Goal: Find contact information: Find contact information

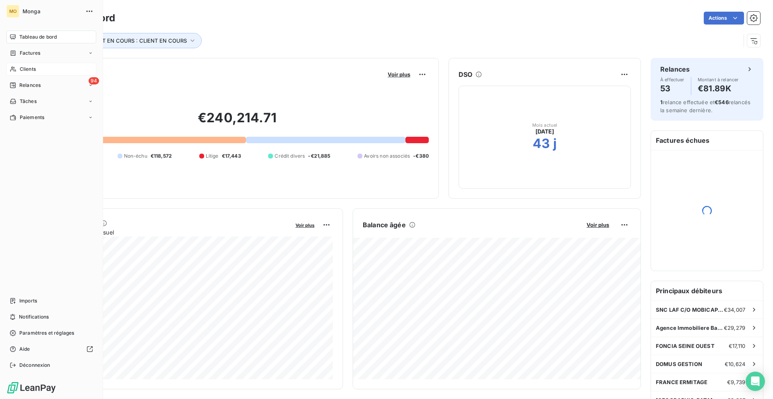
click at [14, 70] on icon at bounding box center [13, 69] width 7 height 6
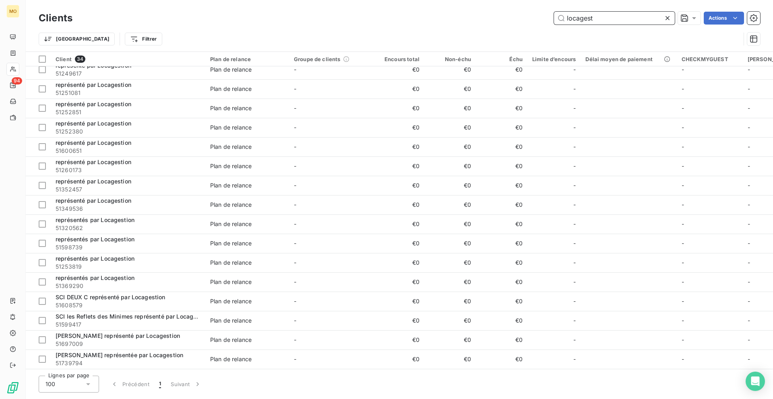
scroll to position [358, 0]
click at [593, 8] on div "Clients locagest Actions Trier Filtrer" at bounding box center [399, 26] width 747 height 52
click at [592, 12] on input "locagest" at bounding box center [614, 18] width 121 height 13
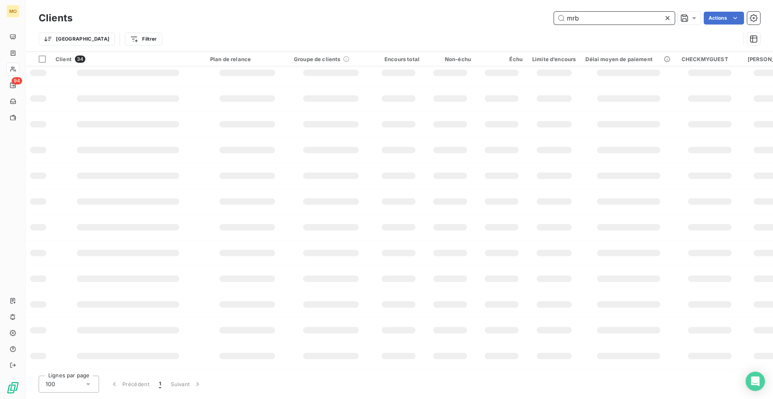
scroll to position [0, 0]
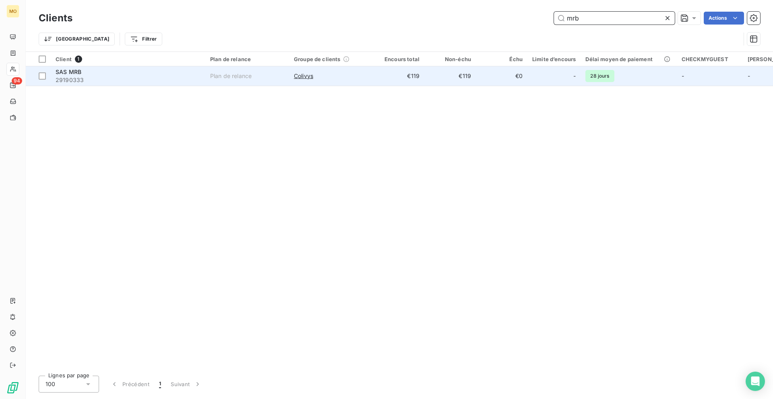
type input "mrb"
click at [151, 83] on span "29190333" at bounding box center [128, 80] width 145 height 8
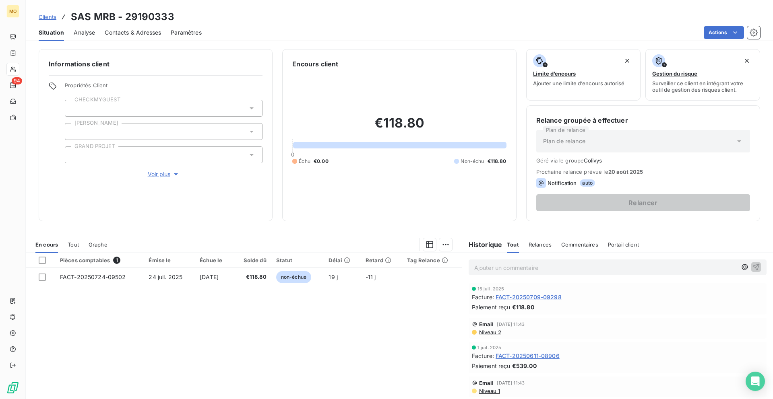
scroll to position [9, 0]
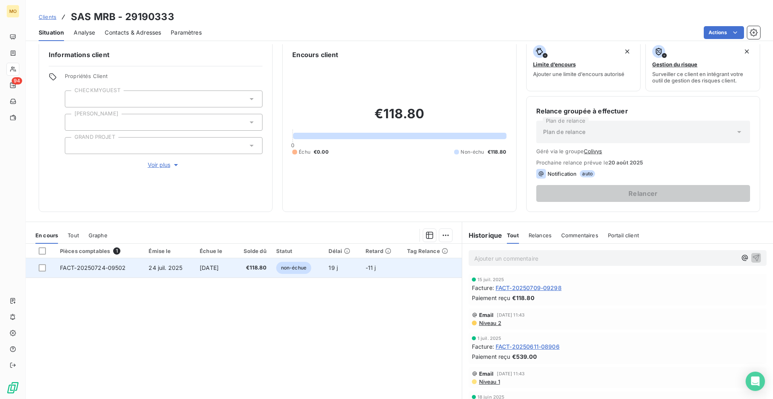
click at [137, 265] on td "FACT-20250724-09502" at bounding box center [99, 267] width 89 height 19
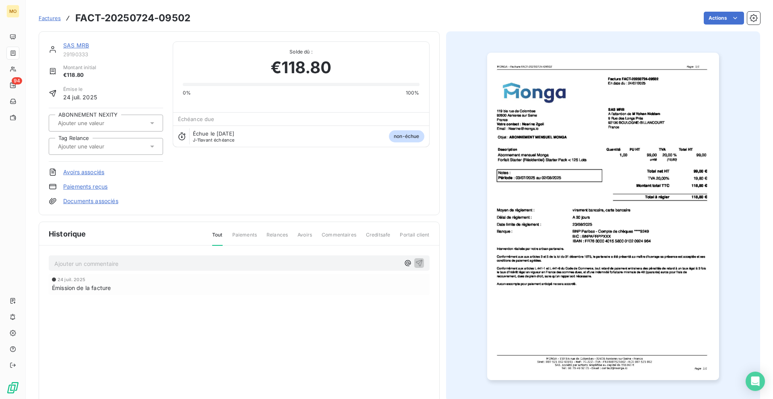
click at [516, 145] on img "button" at bounding box center [603, 217] width 232 height 328
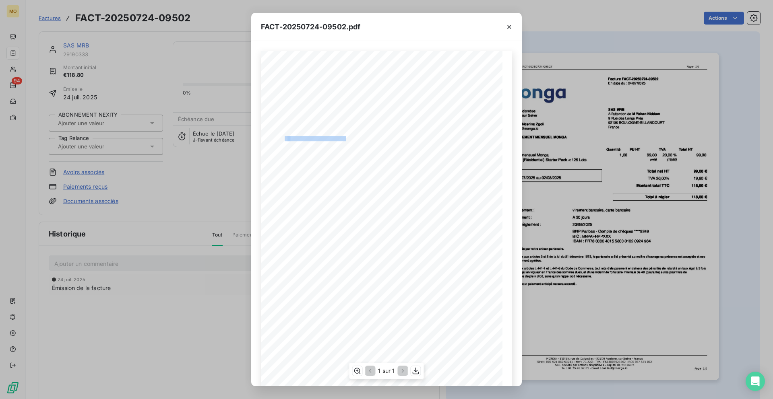
drag, startPoint x: 284, startPoint y: 138, endPoint x: 346, endPoint y: 138, distance: 62.0
click at [346, 138] on div "[STREET_ADDRESS] Votre contact : [PERSON_NAME] Email : [EMAIL_ADDRESS][DOMAIN_N…" at bounding box center [387, 221] width 242 height 341
copy div "t : ABONNEMENT MENSUEL MONG"
click at [511, 24] on icon "button" at bounding box center [509, 27] width 8 height 8
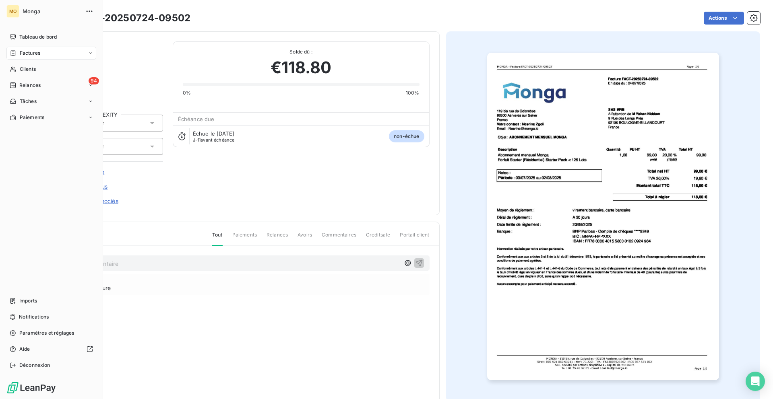
click at [24, 54] on span "Factures" at bounding box center [30, 53] width 21 height 7
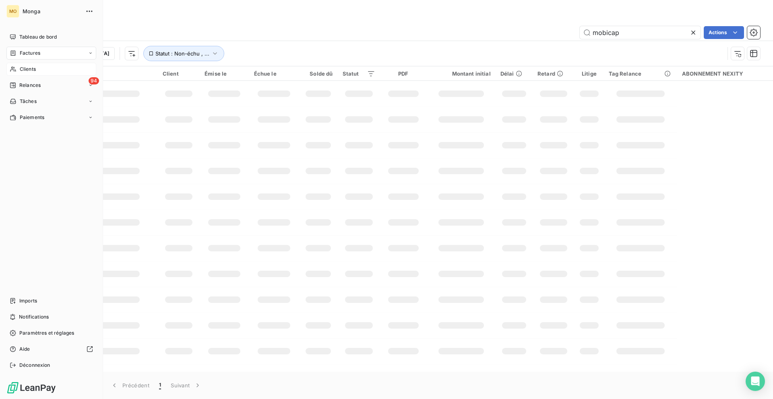
click at [33, 65] on div "Clients" at bounding box center [51, 69] width 90 height 13
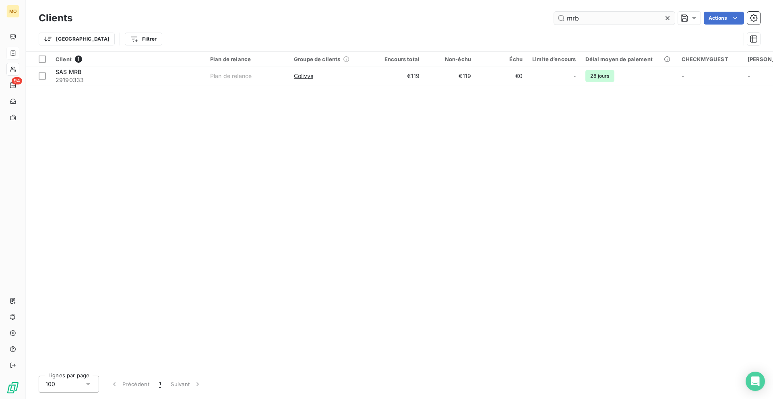
click at [591, 13] on input "mrb" at bounding box center [614, 18] width 121 height 13
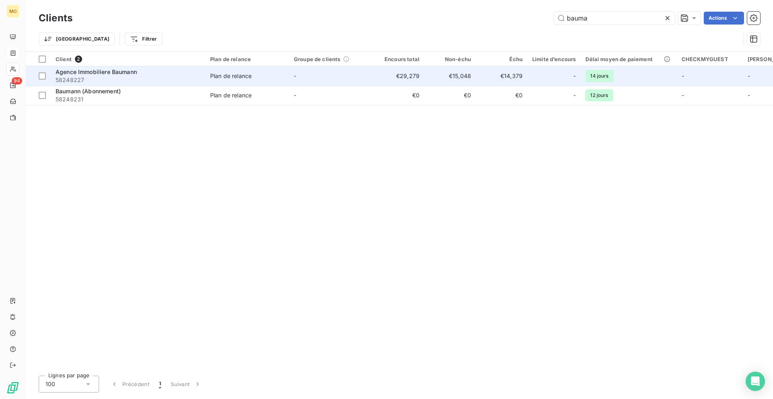
type input "bauma"
click at [144, 81] on span "58248227" at bounding box center [128, 80] width 145 height 8
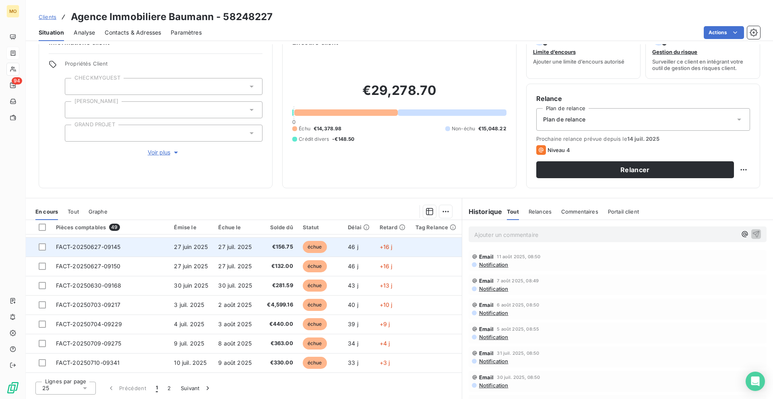
scroll to position [229, 0]
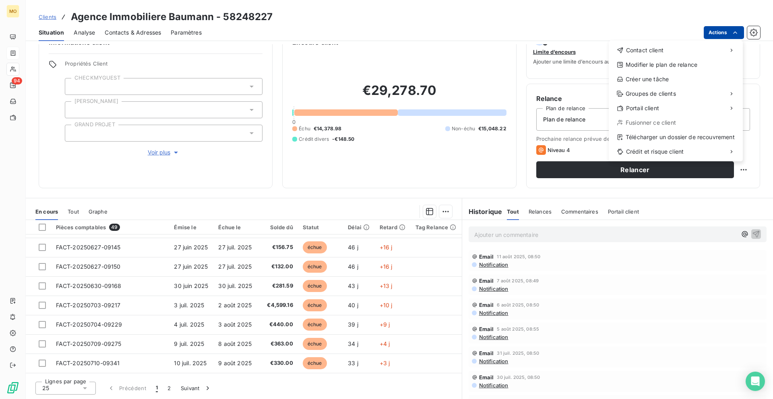
click at [709, 35] on html "MO 94 Clients Agence Immobiliere Baumann - 58248227 Situation Analyse Contacts …" at bounding box center [386, 199] width 773 height 399
click at [653, 136] on div "Télécharger un dossier de recouvrement" at bounding box center [676, 137] width 128 height 13
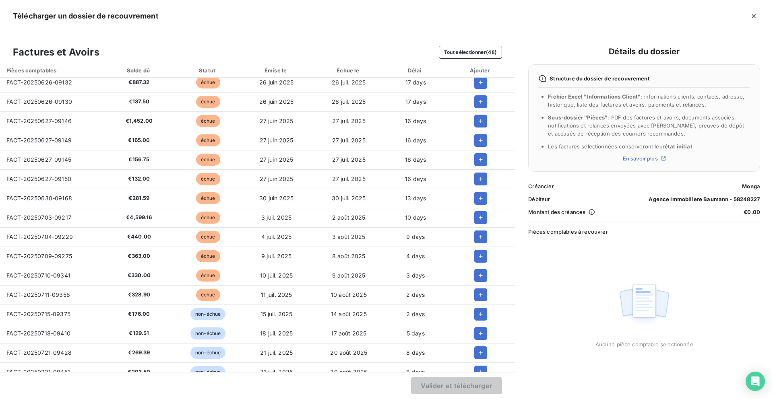
scroll to position [141, 0]
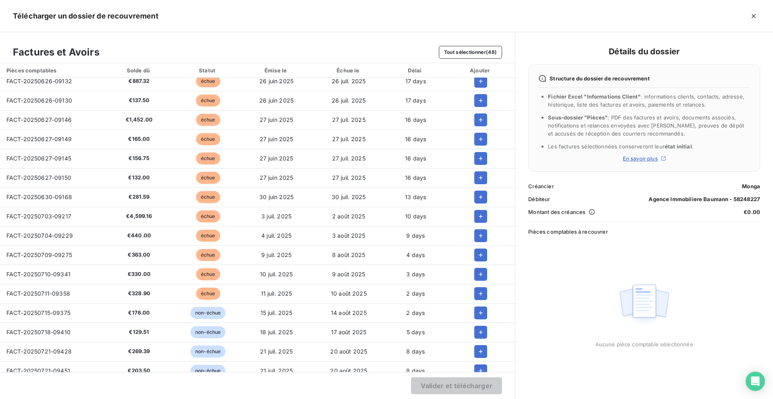
click at [55, 219] on span "FACT-20250703-09217" at bounding box center [38, 216] width 65 height 7
copy span "FACT-20250703-09217"
click at [39, 237] on span "FACT-20250704-09229" at bounding box center [39, 235] width 66 height 7
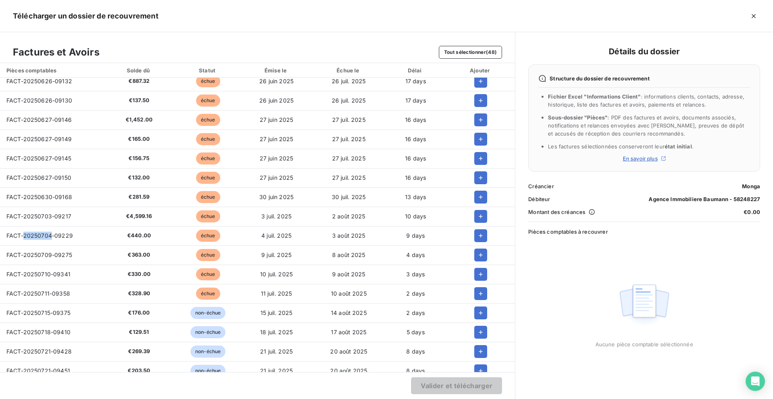
click at [39, 237] on span "FACT-20250704-09229" at bounding box center [39, 235] width 66 height 7
click at [23, 252] on span "FACT-20250709-09275" at bounding box center [39, 255] width 66 height 7
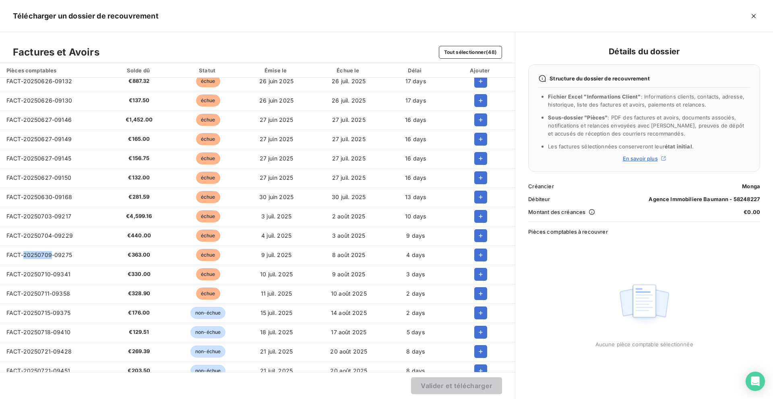
click at [23, 252] on span "FACT-20250709-09275" at bounding box center [39, 255] width 66 height 7
click at [47, 273] on span "FACT-20250710-09341" at bounding box center [38, 274] width 64 height 7
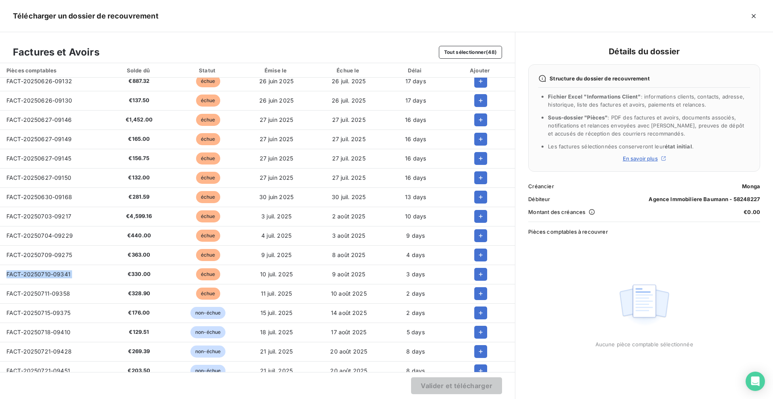
click at [23, 294] on span "FACT-20250711-09358" at bounding box center [38, 293] width 64 height 7
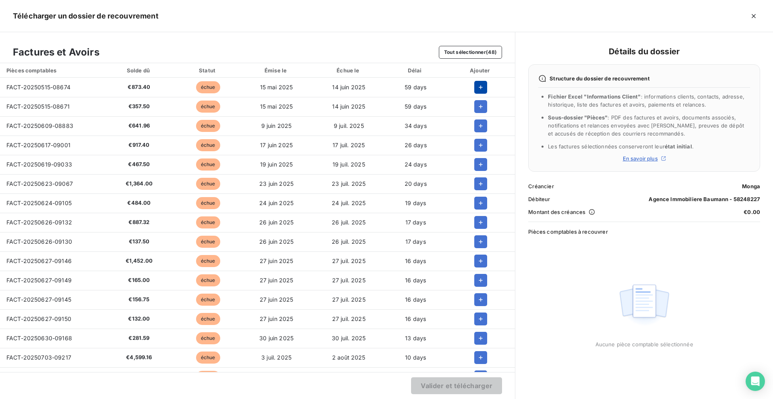
click at [478, 91] on icon "button" at bounding box center [481, 87] width 8 height 8
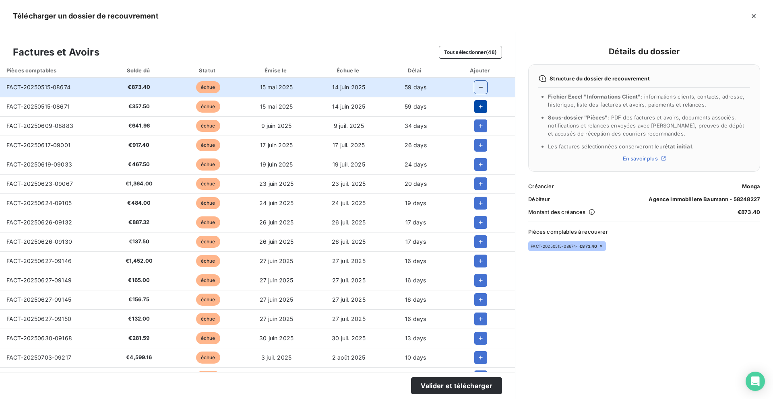
click at [480, 105] on icon "button" at bounding box center [481, 107] width 8 height 8
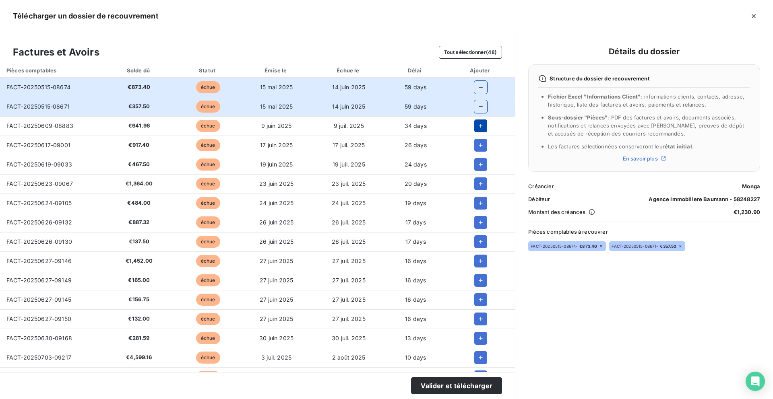
click at [480, 123] on icon "button" at bounding box center [481, 126] width 8 height 8
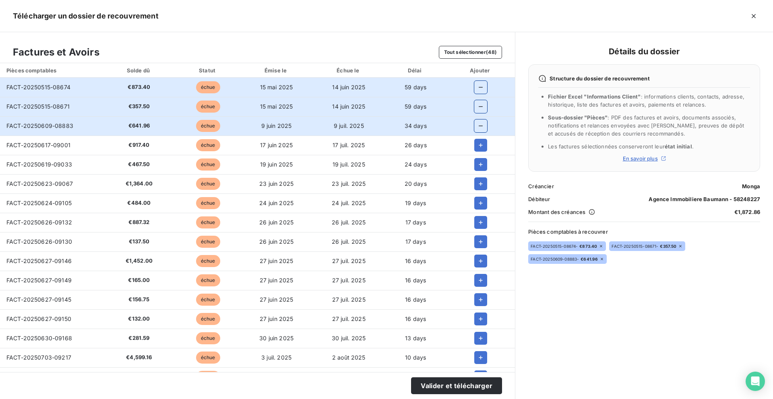
click at [478, 152] on td at bounding box center [480, 145] width 69 height 19
click at [478, 147] on icon "button" at bounding box center [481, 145] width 8 height 8
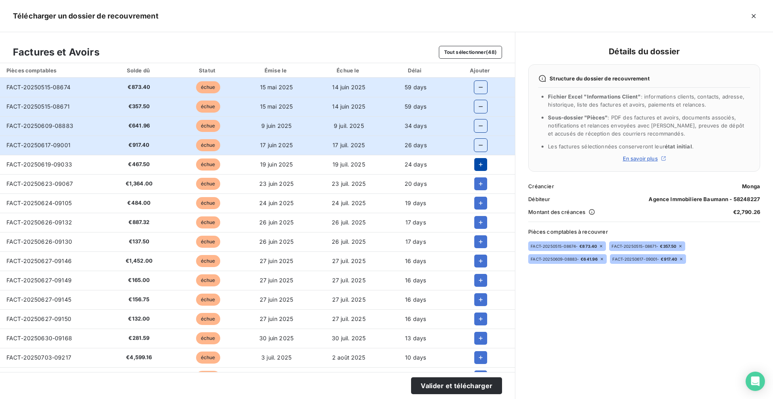
click at [477, 171] on button "button" at bounding box center [480, 164] width 13 height 13
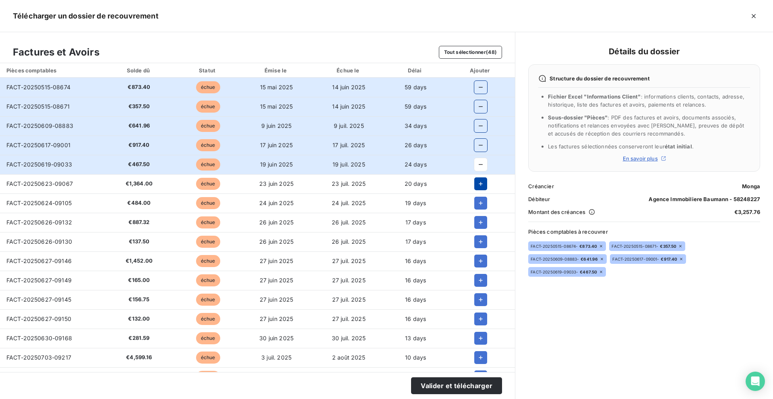
click at [477, 182] on icon "button" at bounding box center [481, 184] width 8 height 8
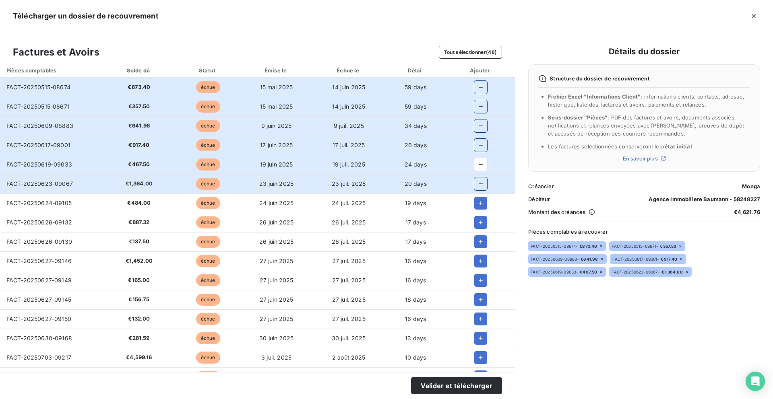
click at [477, 211] on td at bounding box center [480, 203] width 69 height 19
click at [477, 206] on icon "button" at bounding box center [481, 203] width 8 height 8
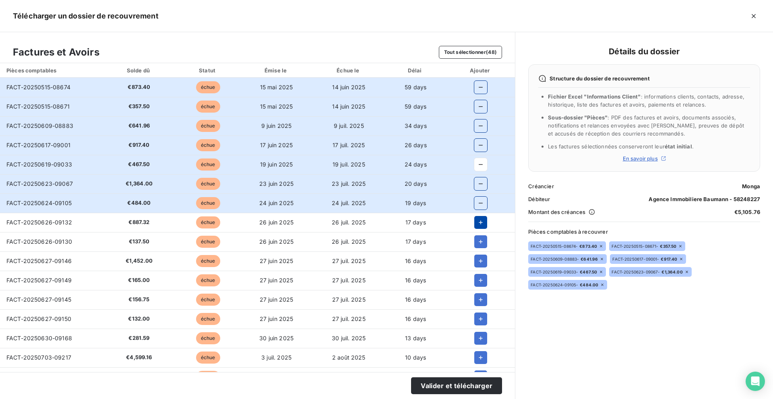
click at [477, 228] on button "button" at bounding box center [480, 222] width 13 height 13
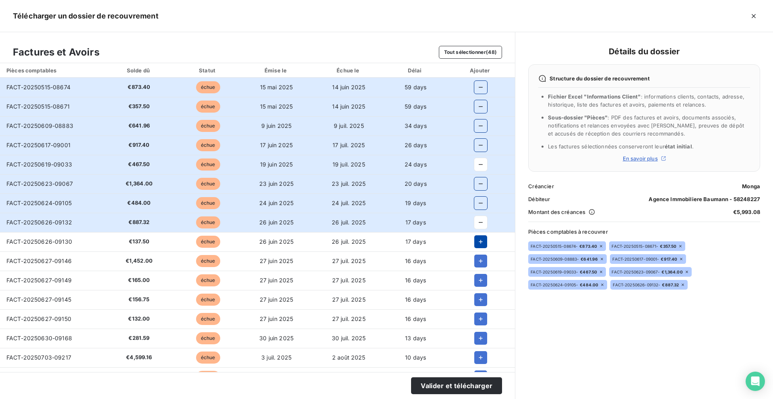
click at [477, 240] on icon "button" at bounding box center [481, 242] width 8 height 8
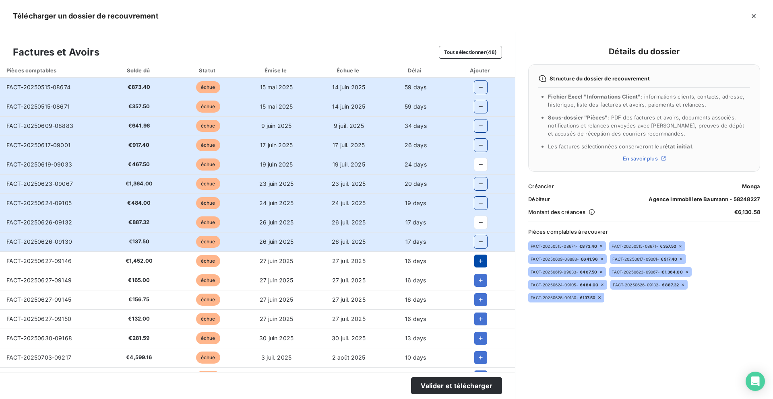
click at [477, 260] on icon "button" at bounding box center [481, 261] width 8 height 8
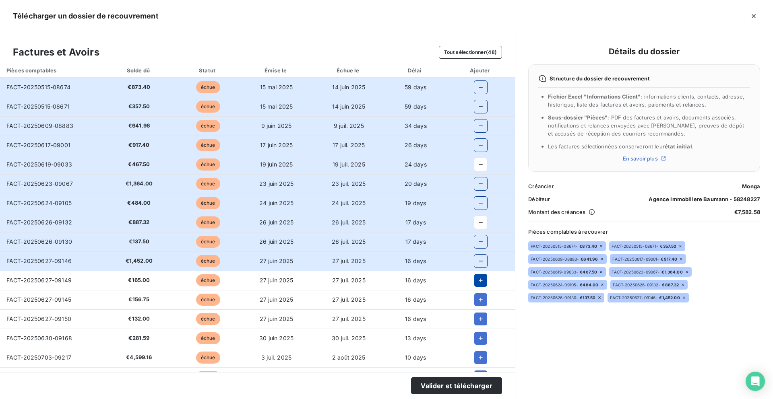
click at [477, 281] on icon "button" at bounding box center [481, 281] width 8 height 8
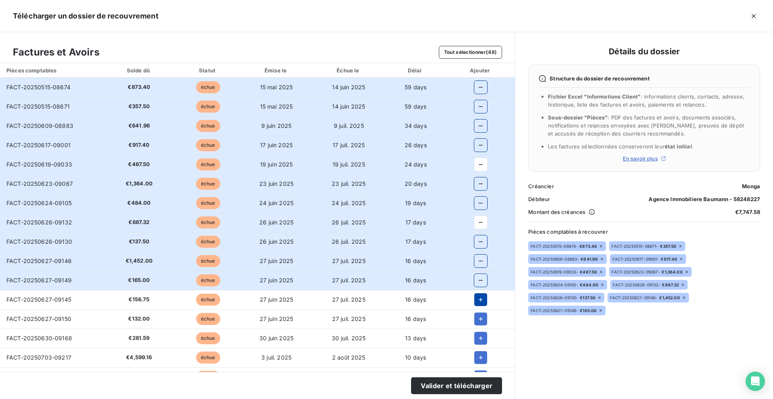
click at [477, 301] on icon "button" at bounding box center [481, 300] width 8 height 8
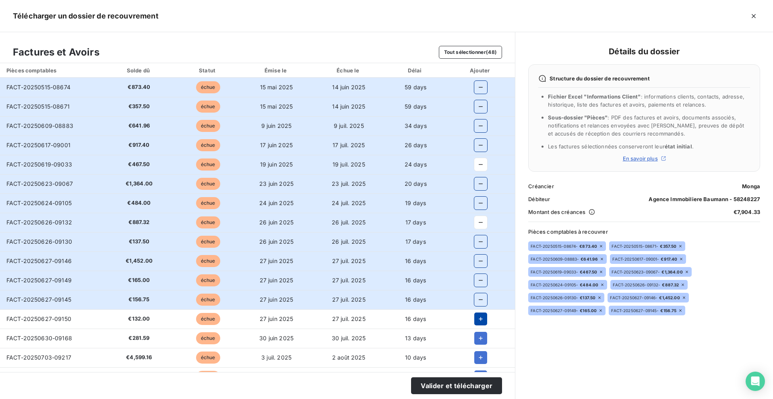
click at [477, 322] on icon "button" at bounding box center [481, 319] width 8 height 8
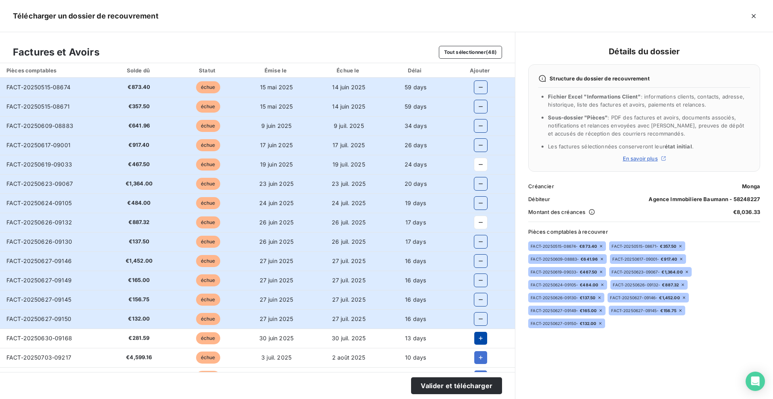
click at [477, 340] on icon "button" at bounding box center [481, 339] width 8 height 8
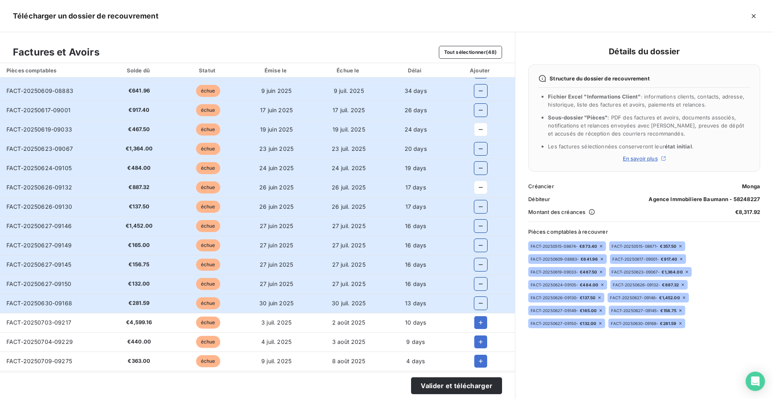
scroll to position [40, 0]
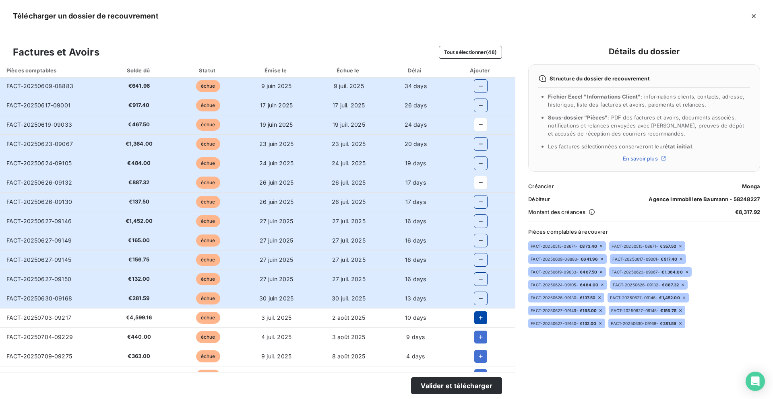
click at [477, 319] on icon "button" at bounding box center [481, 318] width 8 height 8
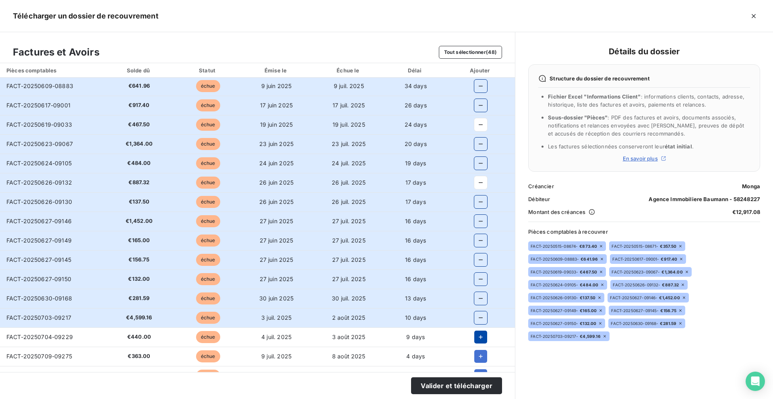
click at [477, 334] on icon "button" at bounding box center [481, 337] width 8 height 8
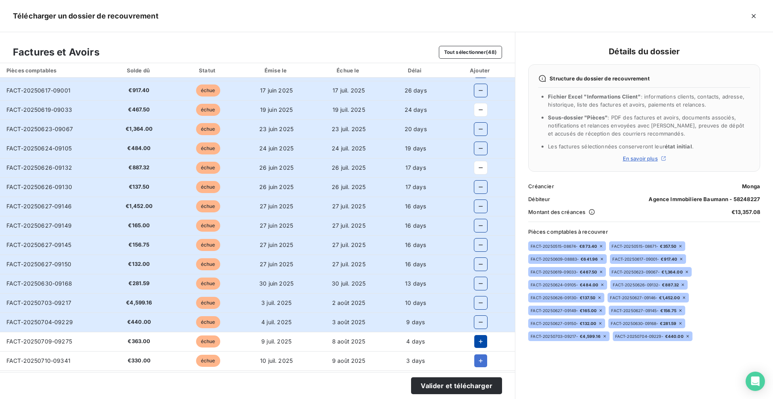
scroll to position [57, 0]
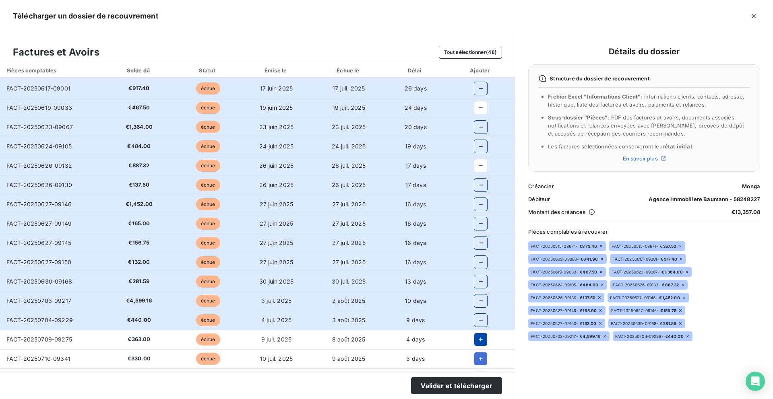
click at [477, 337] on icon "button" at bounding box center [481, 340] width 8 height 8
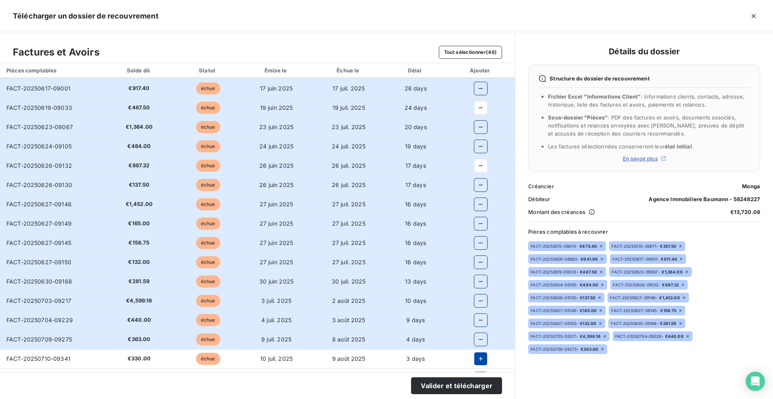
click at [477, 358] on icon "button" at bounding box center [481, 359] width 8 height 8
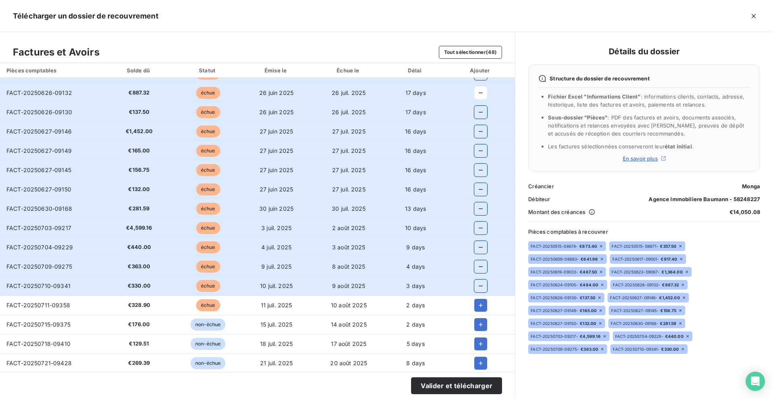
scroll to position [132, 0]
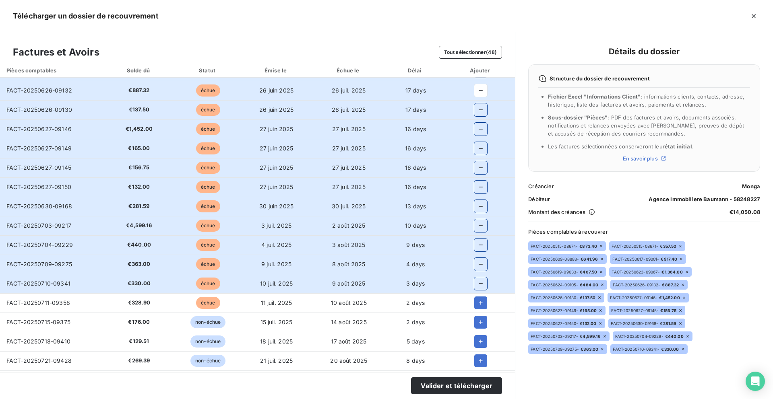
click at [484, 296] on td at bounding box center [480, 302] width 69 height 19
click at [483, 301] on button "button" at bounding box center [480, 303] width 13 height 13
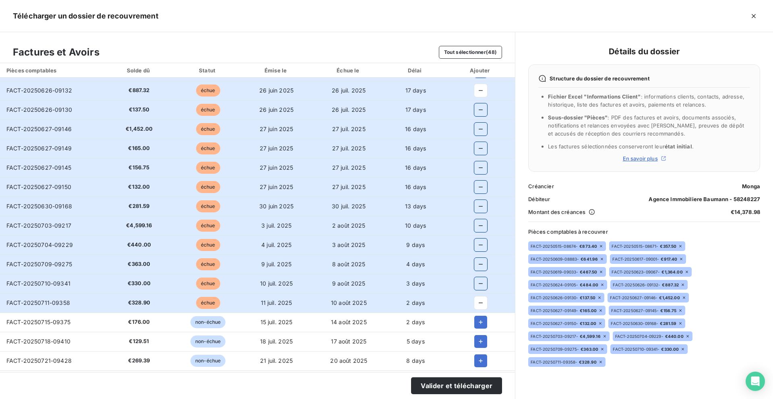
click at [461, 399] on section "Valider et télécharger" at bounding box center [257, 385] width 515 height 27
click at [463, 389] on button "Valider et télécharger" at bounding box center [456, 386] width 91 height 17
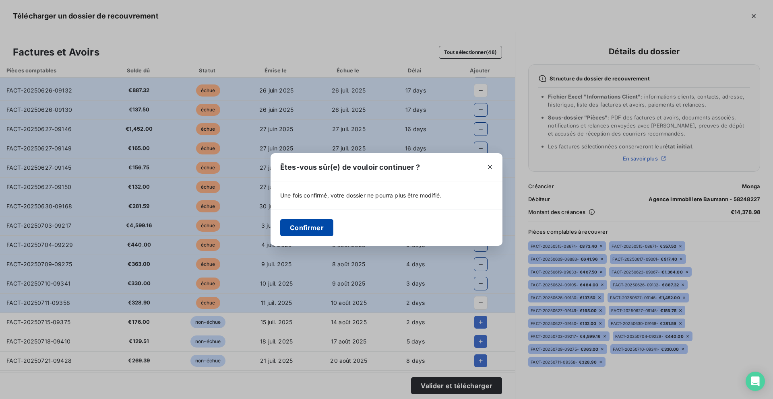
click at [320, 227] on button "Confirmer" at bounding box center [306, 227] width 53 height 17
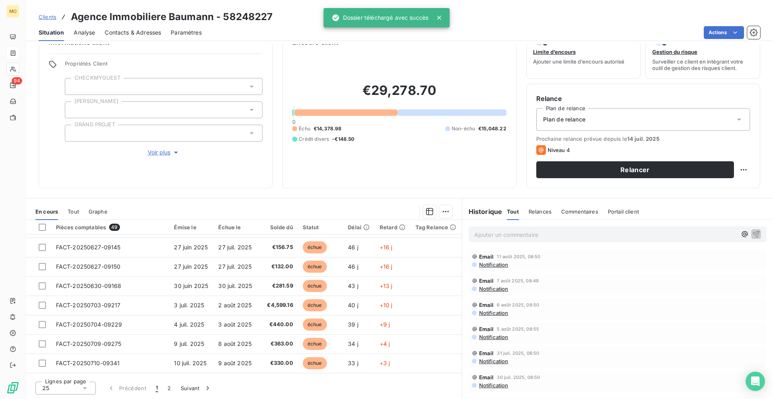
click at [316, 132] on span "€14,378.98" at bounding box center [328, 128] width 28 height 7
drag, startPoint x: 315, startPoint y: 129, endPoint x: 347, endPoint y: 129, distance: 31.8
click at [347, 129] on div "Échu €14,378.98 Non-échu €15,048.22 Crédit divers -€148.50" at bounding box center [399, 134] width 214 height 18
copy span "€14,378.98"
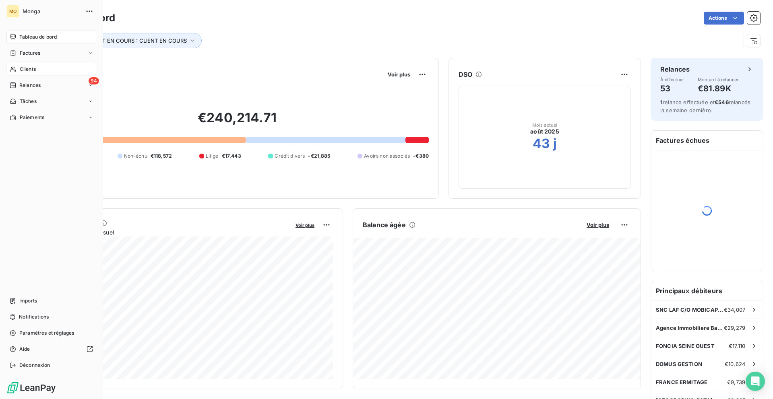
click at [17, 70] on div "Clients" at bounding box center [51, 69] width 90 height 13
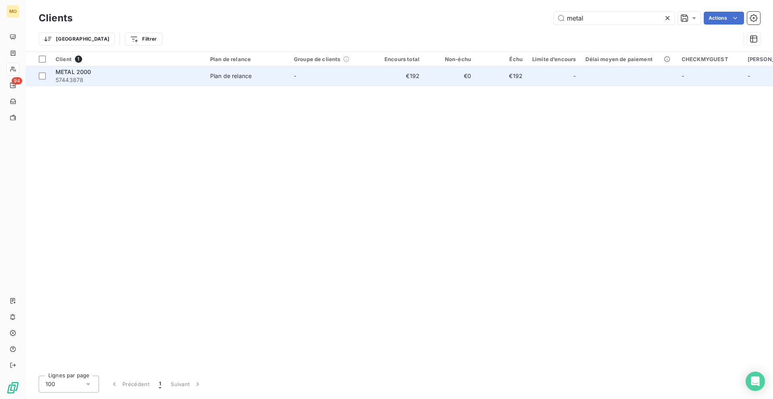
type input "metal"
click at [271, 80] on td "Plan de relance" at bounding box center [247, 75] width 84 height 19
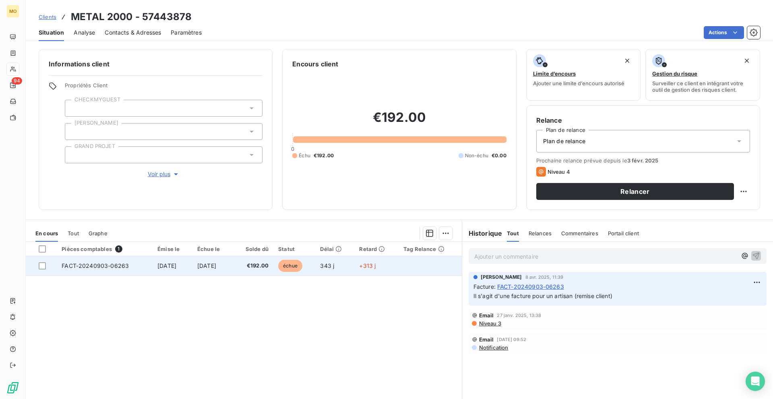
click at [233, 269] on td "3 oct. 2024" at bounding box center [212, 265] width 40 height 19
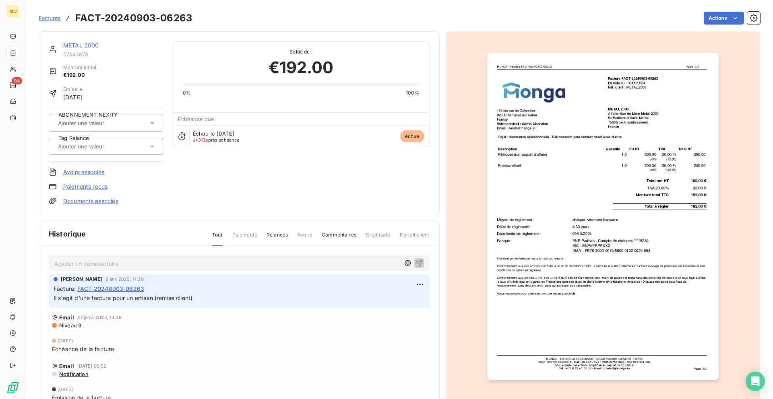
click at [540, 168] on img "button" at bounding box center [602, 217] width 231 height 328
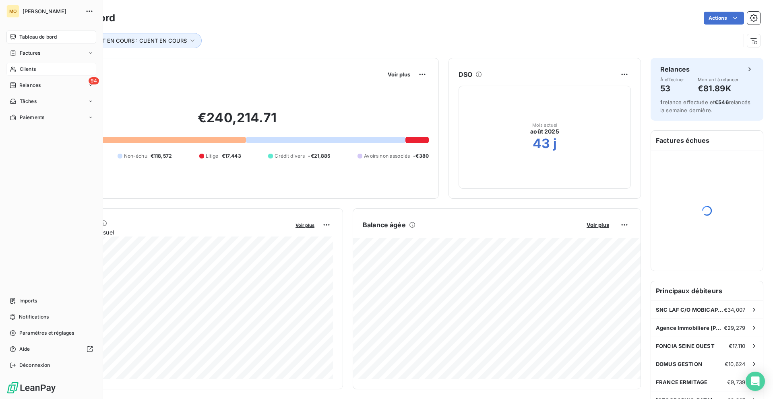
click at [21, 63] on div "Clients" at bounding box center [51, 69] width 90 height 13
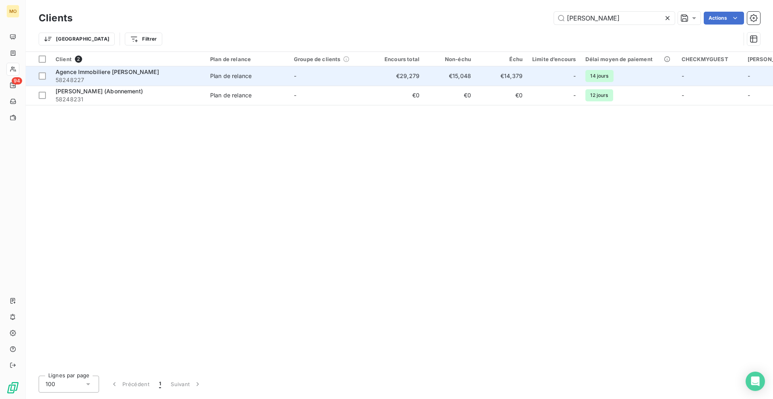
type input "bauman"
click at [162, 80] on span "58248227" at bounding box center [128, 80] width 145 height 8
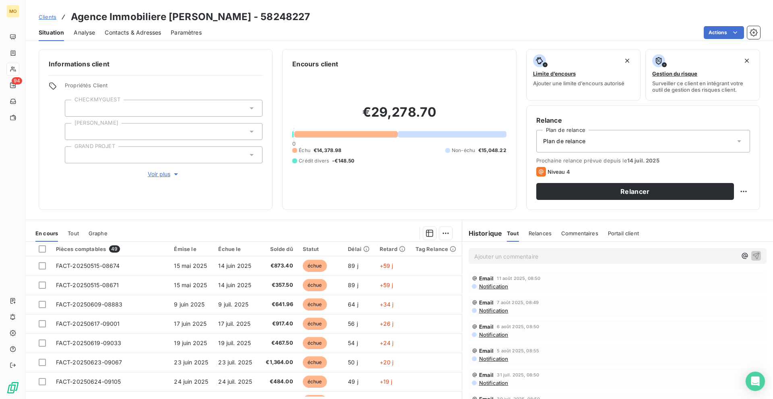
click at [154, 33] on span "Contacts & Adresses" at bounding box center [133, 33] width 56 height 8
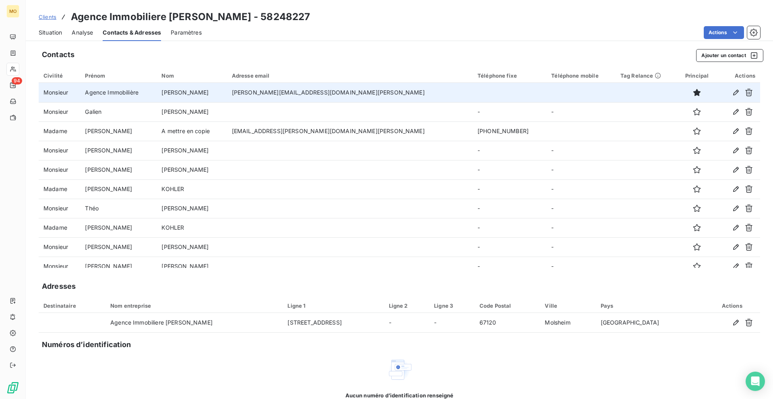
click at [307, 98] on td "alexandre.baumann@agence-baumann.com" at bounding box center [350, 92] width 246 height 19
click at [311, 90] on td "alexandre.baumann@agence-baumann.com" at bounding box center [350, 92] width 246 height 19
copy td "alexandre.baumann@agence-baumann.com"
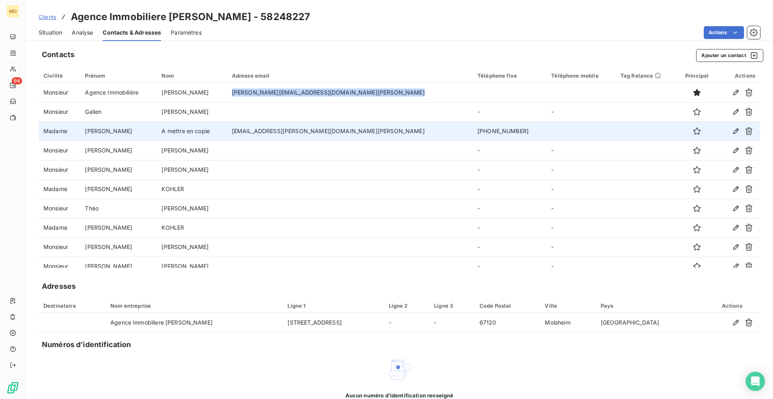
click at [273, 132] on td "loury.munier-brennetot@agence-baumann.com" at bounding box center [350, 131] width 246 height 19
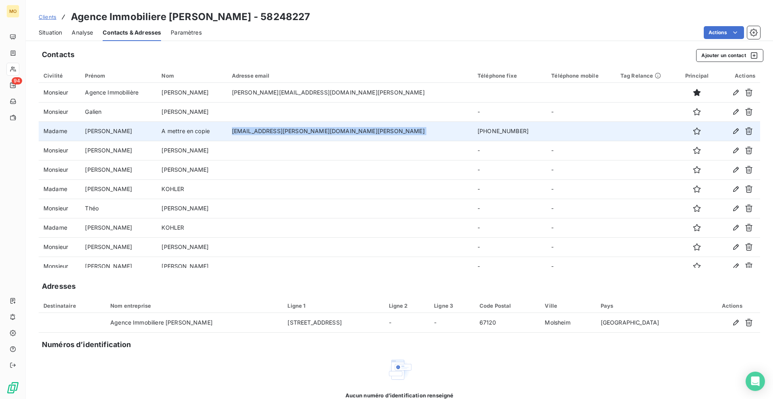
click at [273, 132] on td "loury.munier-brennetot@agence-baumann.com" at bounding box center [350, 131] width 246 height 19
copy td "loury.munier-brennetot@agence-baumann.com"
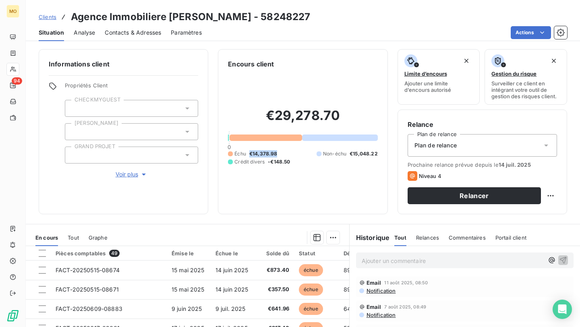
scroll to position [229, 0]
